Goal: Information Seeking & Learning: Learn about a topic

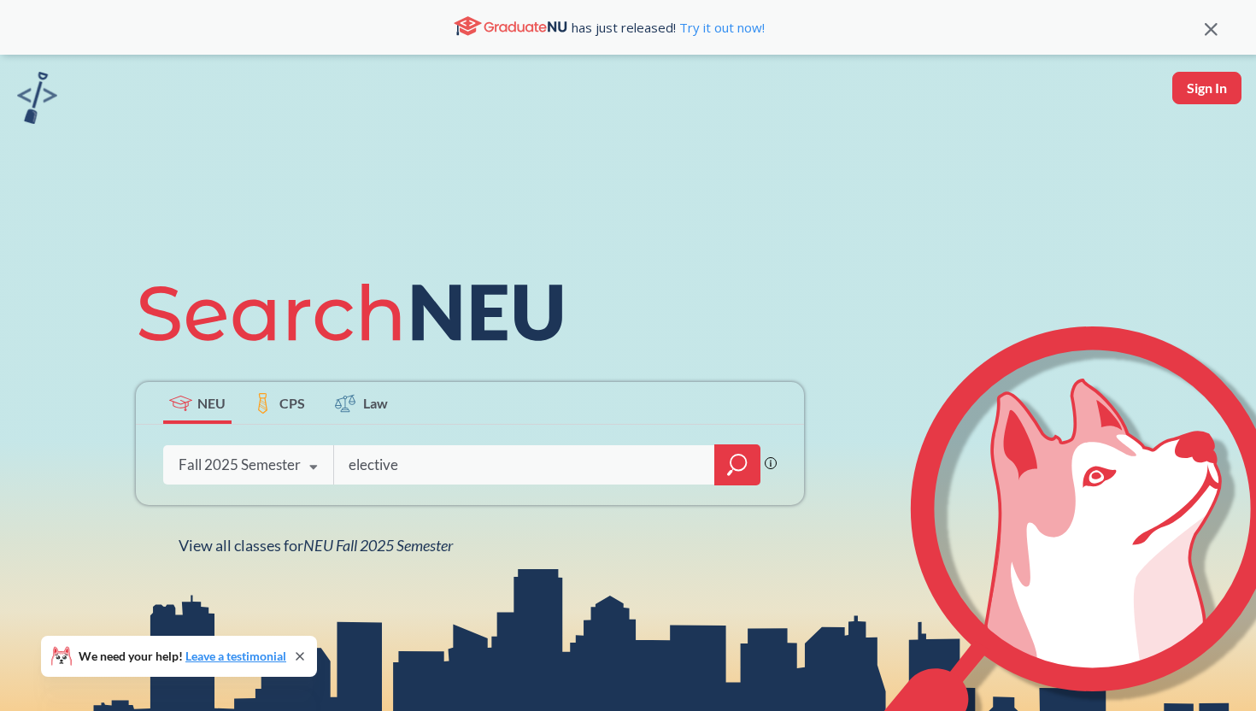
type input "elective"
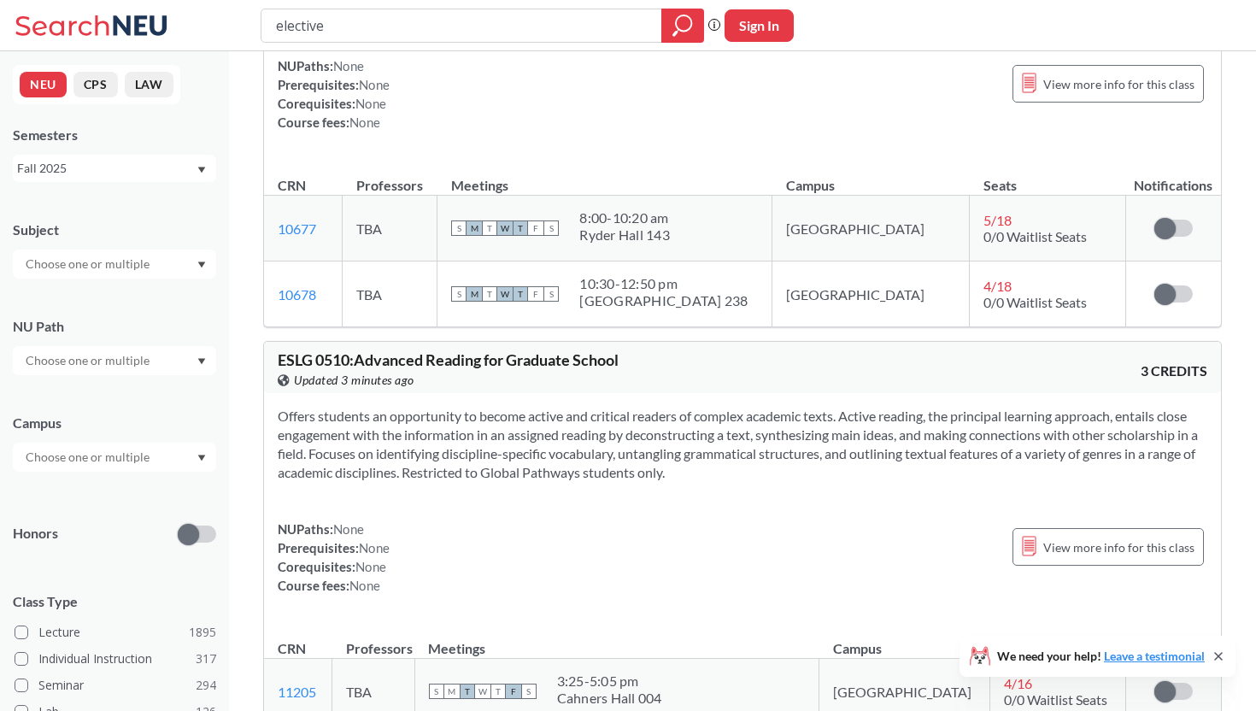
scroll to position [4457, 0]
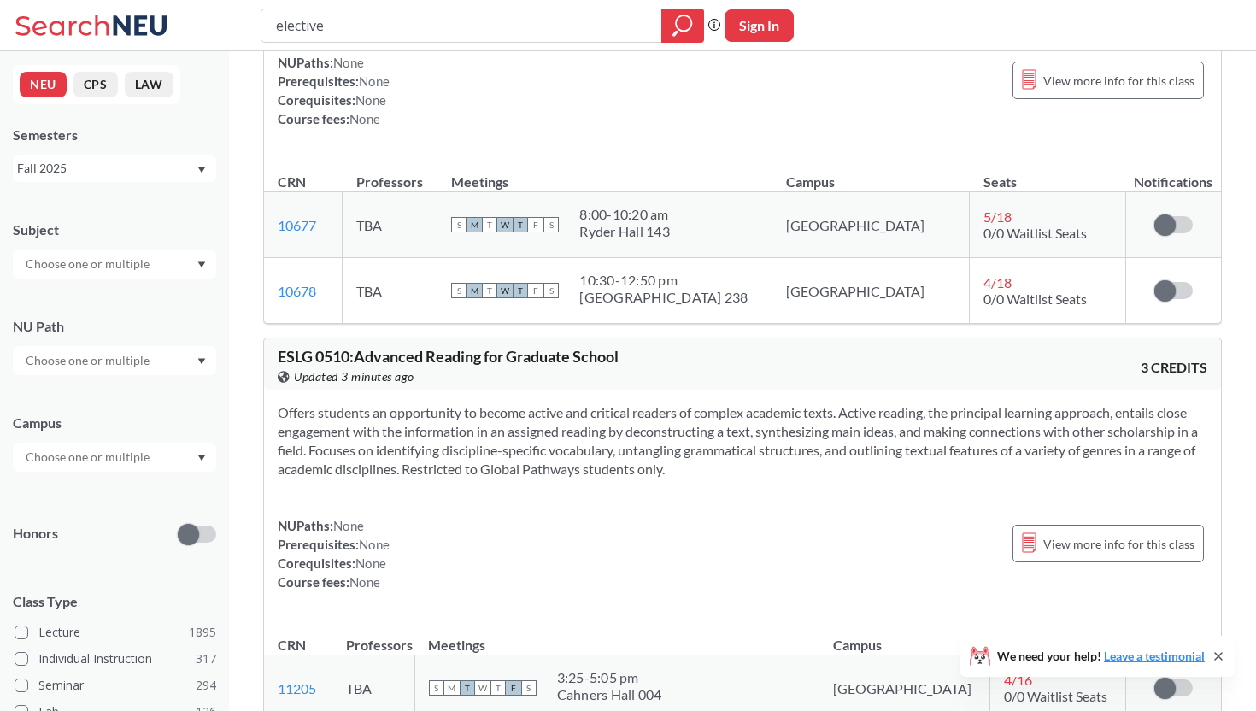
click at [162, 264] on div at bounding box center [114, 263] width 203 height 29
click at [149, 362] on input "text" at bounding box center [89, 360] width 144 height 21
click at [198, 360] on icon "Dropdown arrow" at bounding box center [201, 361] width 9 height 7
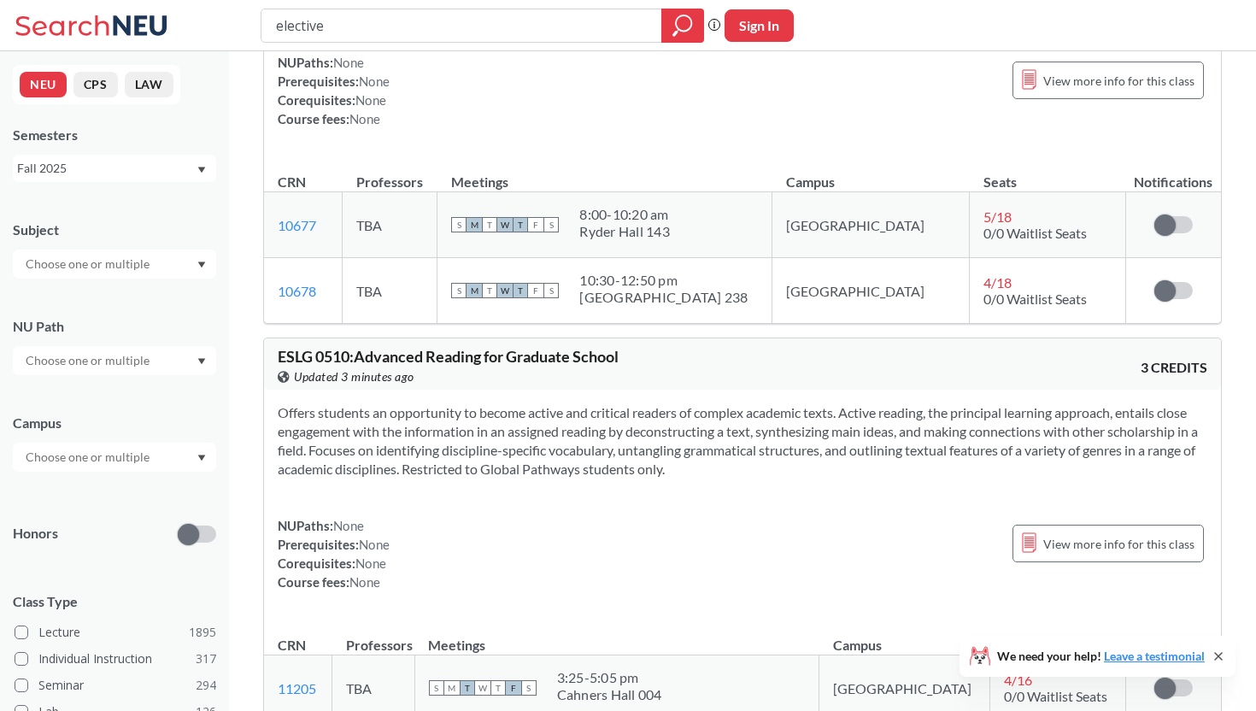
click at [203, 461] on icon "Dropdown arrow" at bounding box center [201, 458] width 9 height 7
click at [169, 499] on div "[GEOGRAPHIC_DATA] ( 2057 )" at bounding box center [118, 495] width 193 height 19
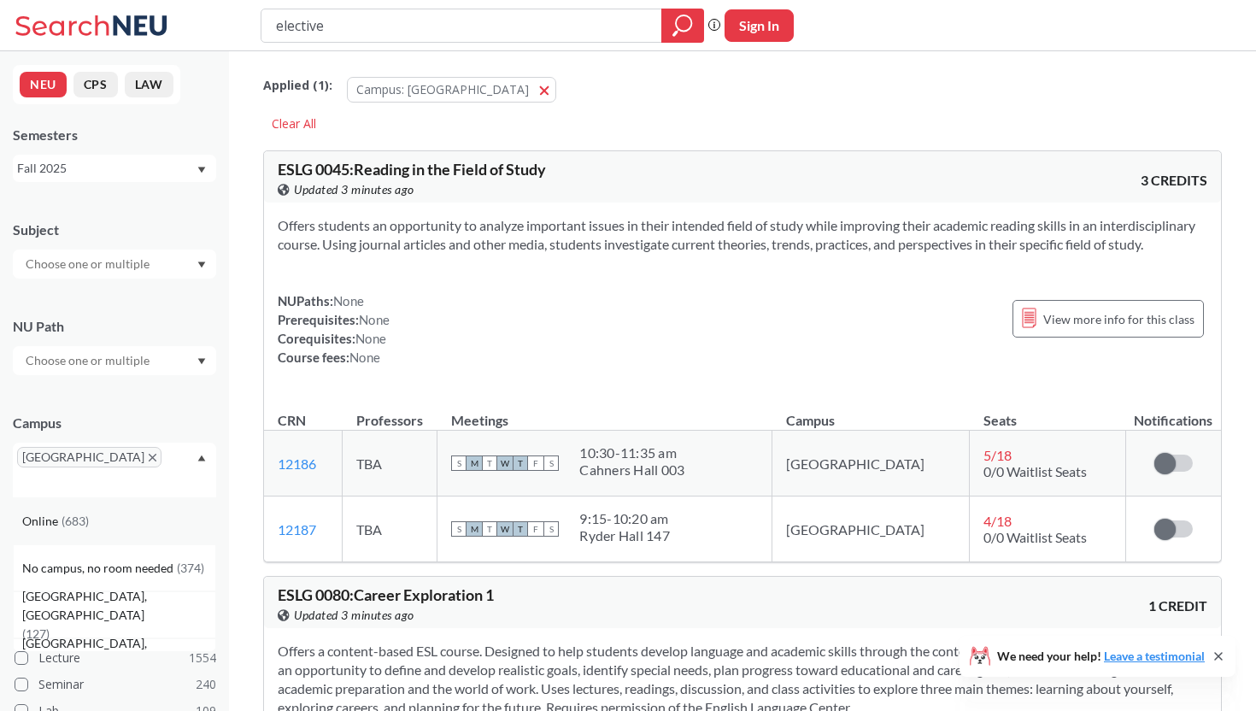
click at [128, 512] on div "Online ( 683 )" at bounding box center [118, 521] width 193 height 19
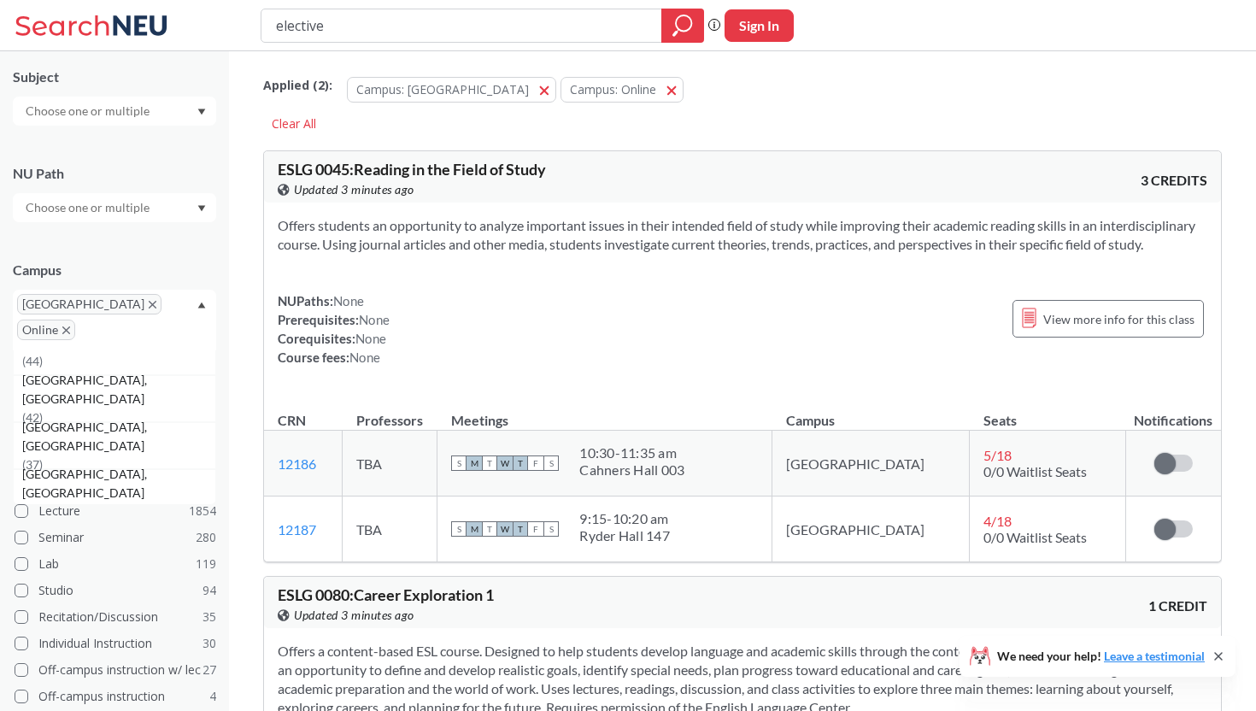
scroll to position [156, 0]
click at [204, 300] on icon "Dropdown arrow" at bounding box center [201, 302] width 9 height 7
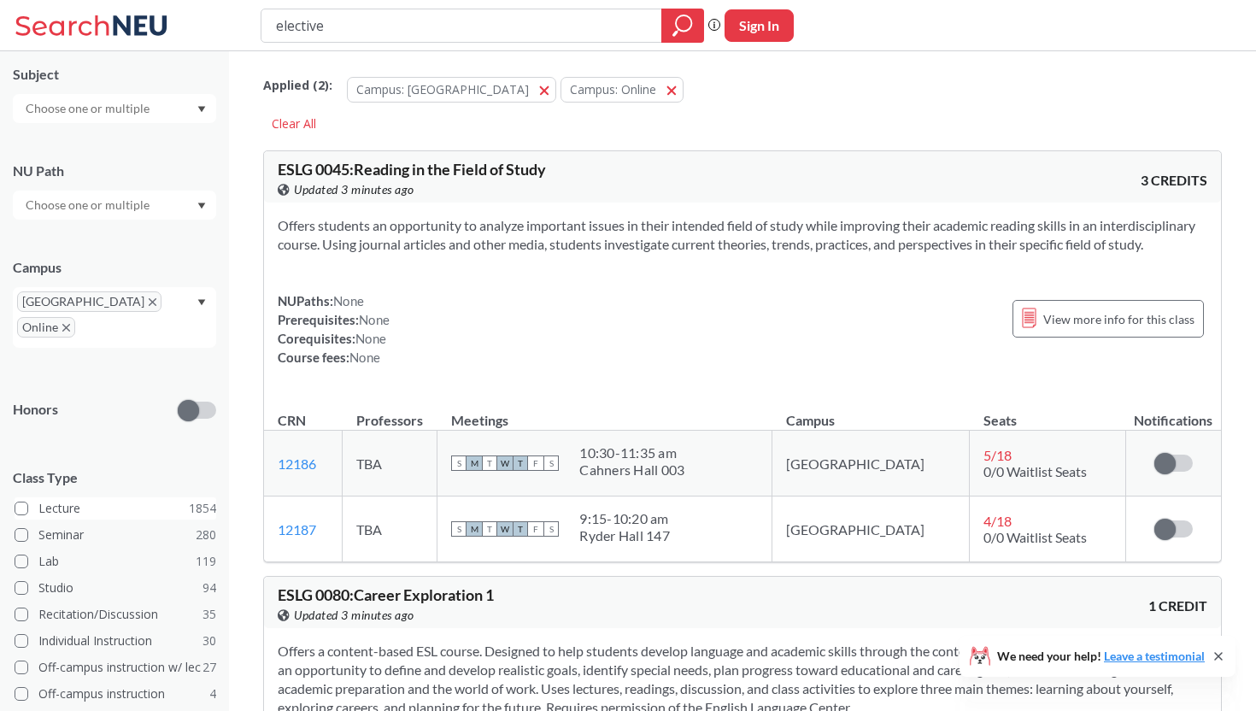
click at [20, 502] on span at bounding box center [22, 509] width 14 height 14
click at [38, 499] on input "Lecture 1854" at bounding box center [45, 506] width 14 height 14
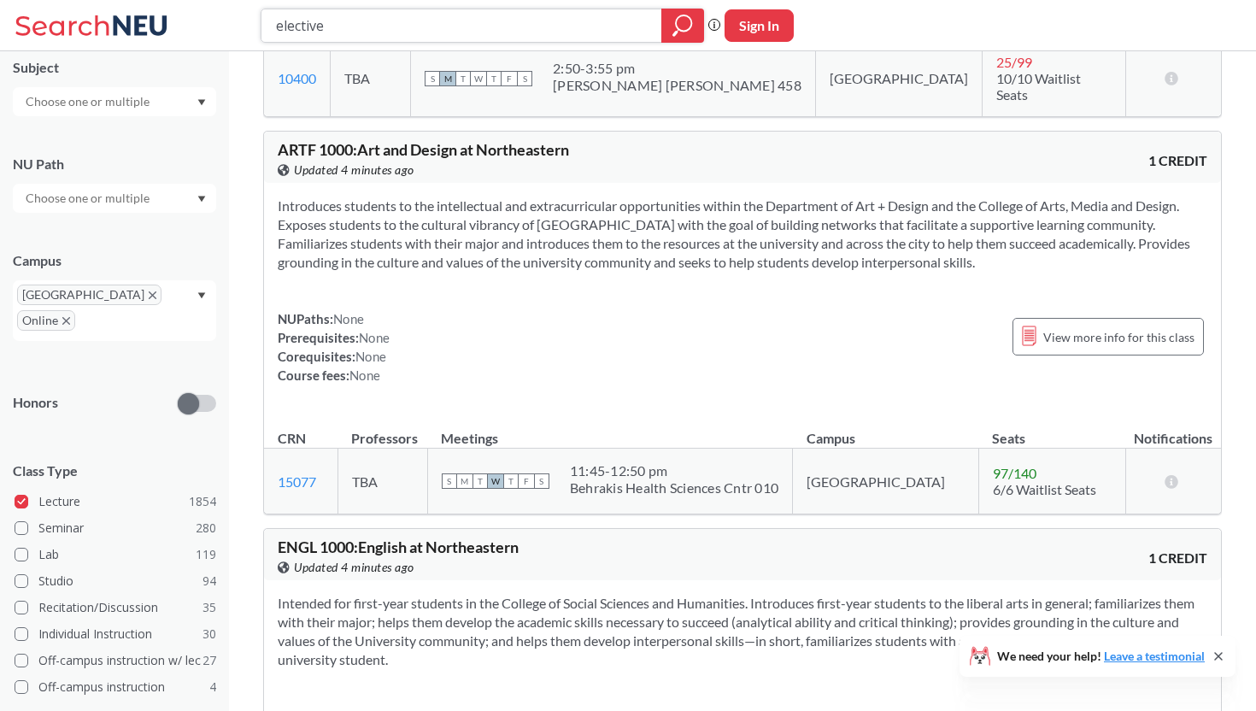
scroll to position [6367, 0]
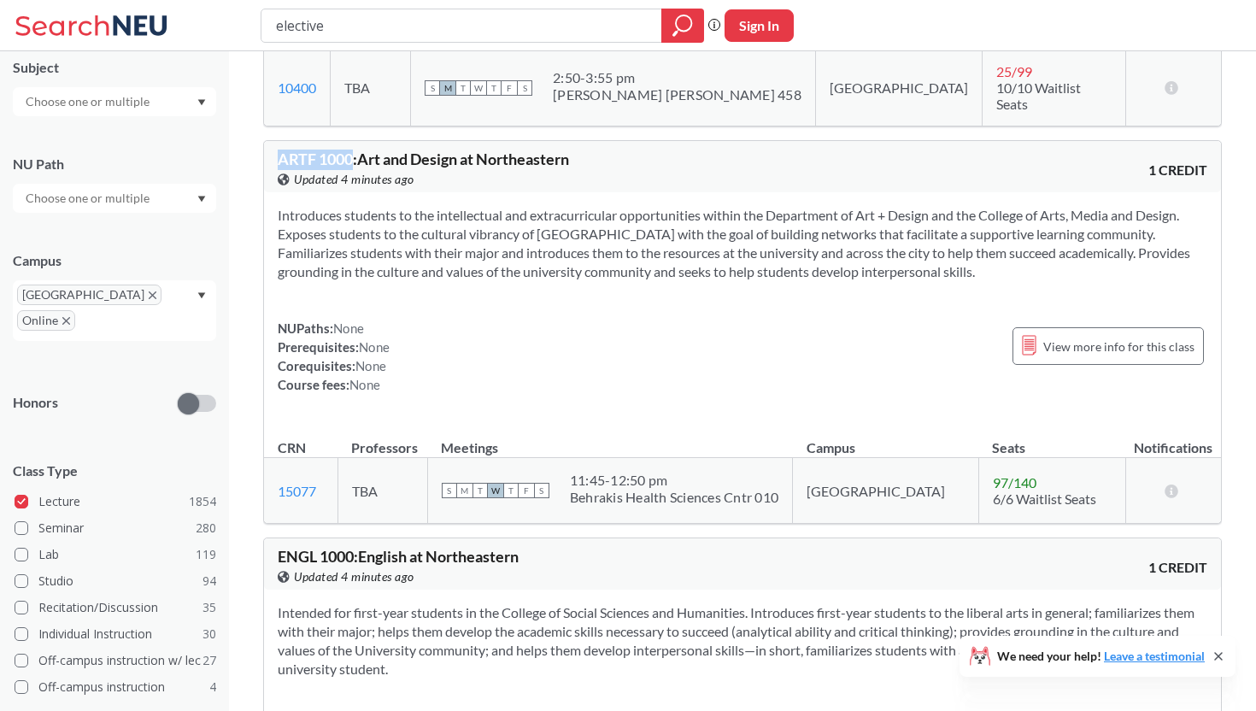
drag, startPoint x: 279, startPoint y: 172, endPoint x: 351, endPoint y: 173, distance: 71.8
click at [351, 168] on span "ARTF 1000 : Art and Design at Northeastern" at bounding box center [423, 159] width 291 height 19
copy span "ARTF 1000"
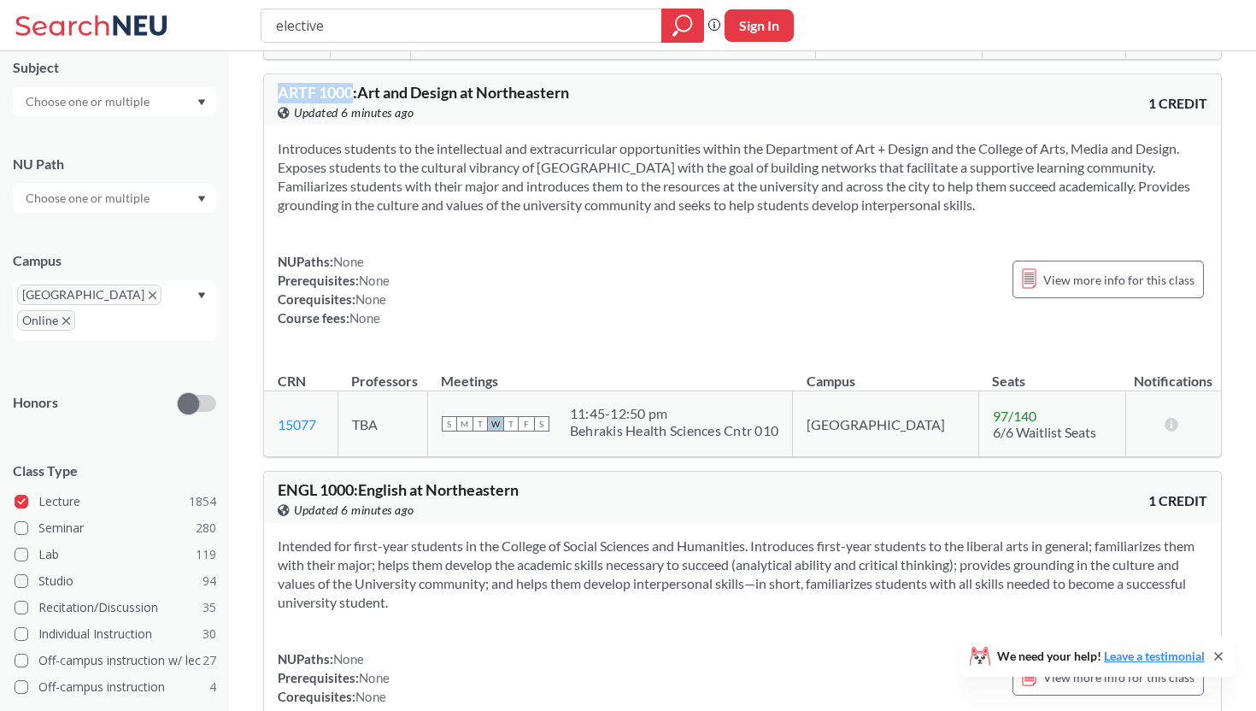
scroll to position [6426, 0]
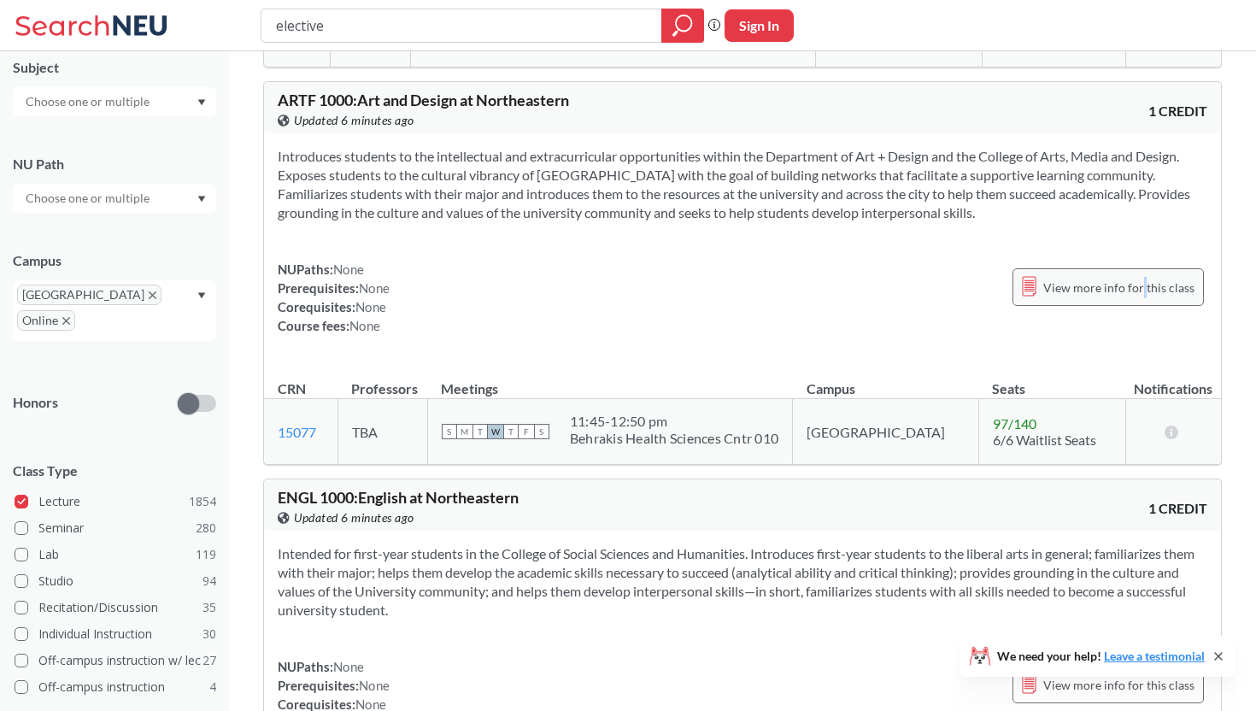
click at [1146, 284] on span "View more info for this class" at bounding box center [1118, 287] width 151 height 21
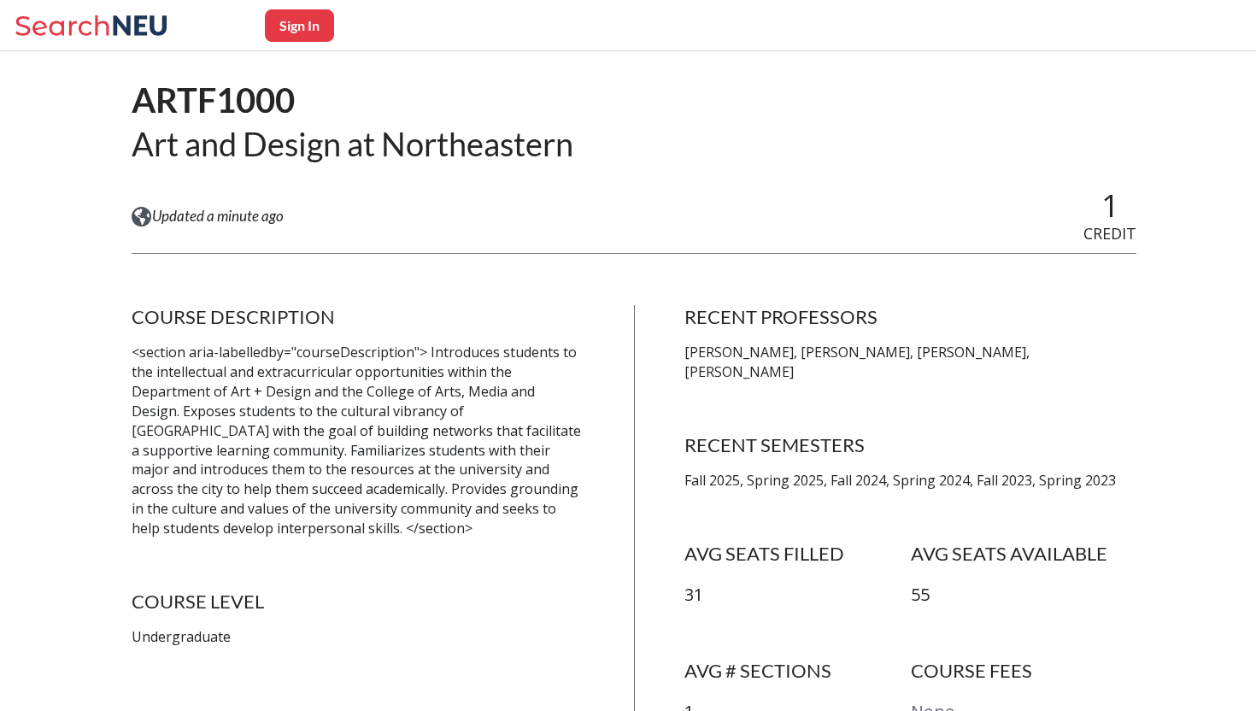
scroll to position [152, 0]
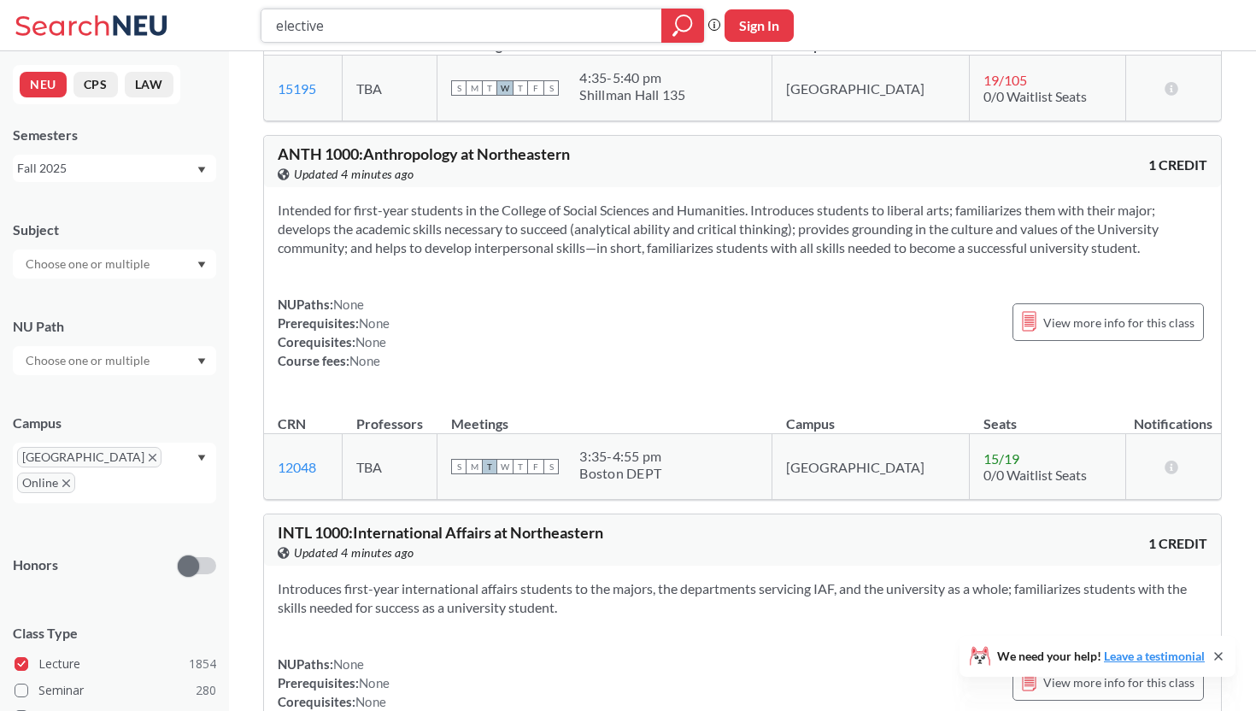
scroll to position [10691, 0]
drag, startPoint x: 279, startPoint y: 179, endPoint x: 360, endPoint y: 181, distance: 81.2
click at [360, 162] on span "ANTH 1000 : Anthropology at Northeastern" at bounding box center [424, 153] width 292 height 19
copy span "ANTH 1000"
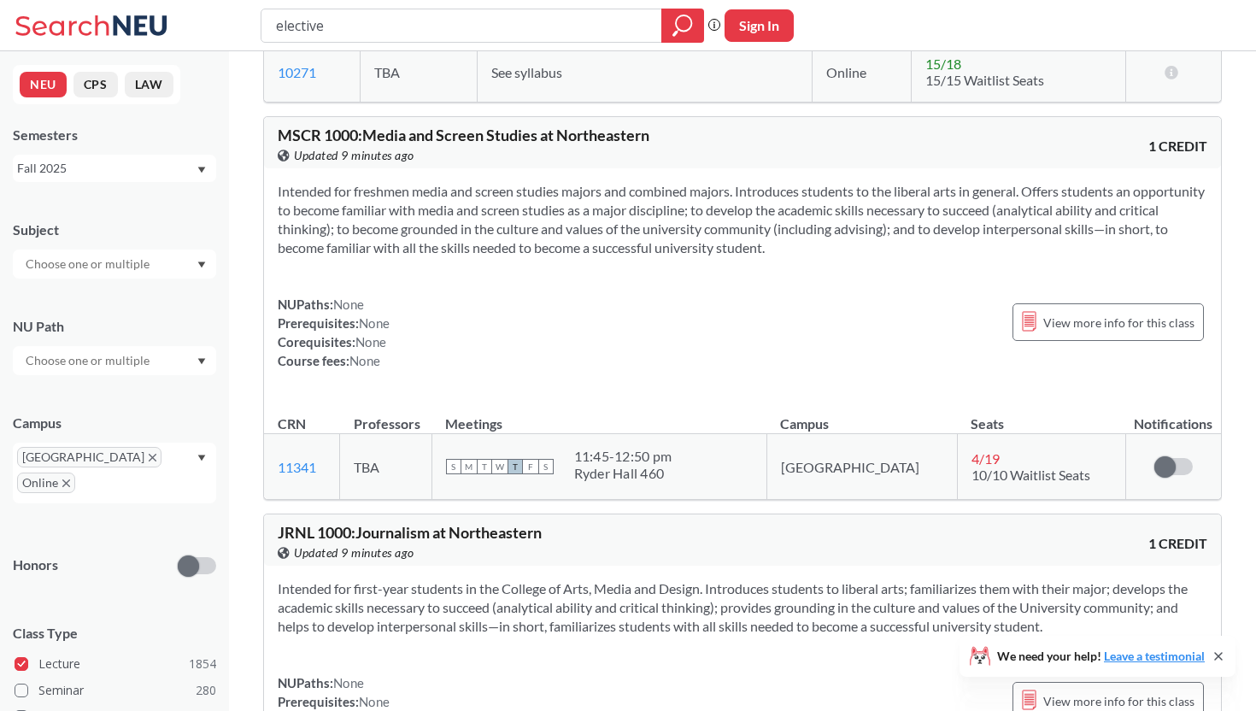
scroll to position [11883, 0]
drag, startPoint x: 274, startPoint y: 164, endPoint x: 316, endPoint y: 164, distance: 41.9
click at [316, 164] on div "MSCR 1000 : Media and Screen Studies at Northeastern View this course on Banner…" at bounding box center [742, 144] width 957 height 51
copy span "MSCR"
